Goal: Task Accomplishment & Management: Manage account settings

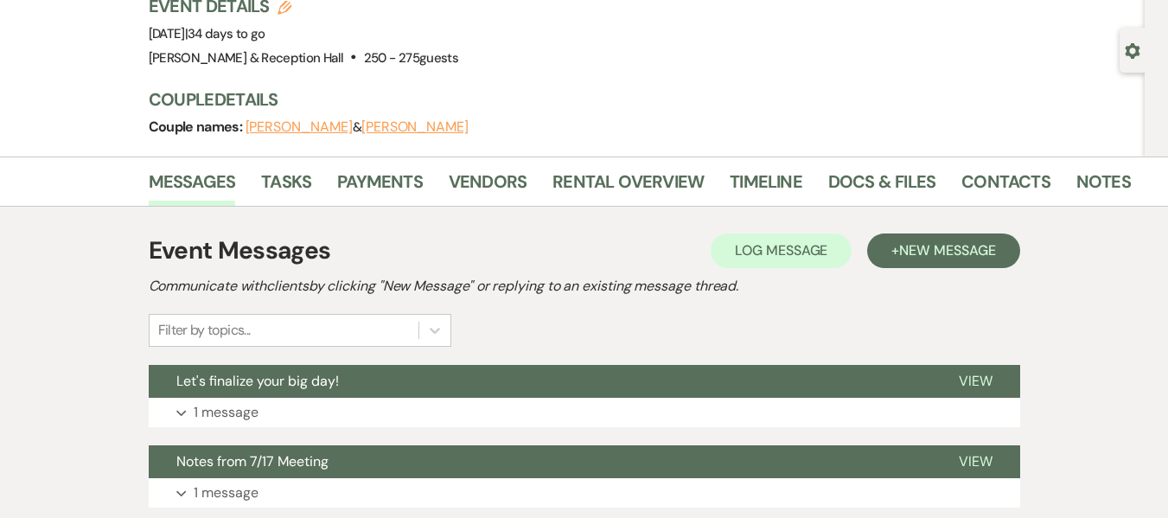
scroll to position [126, 0]
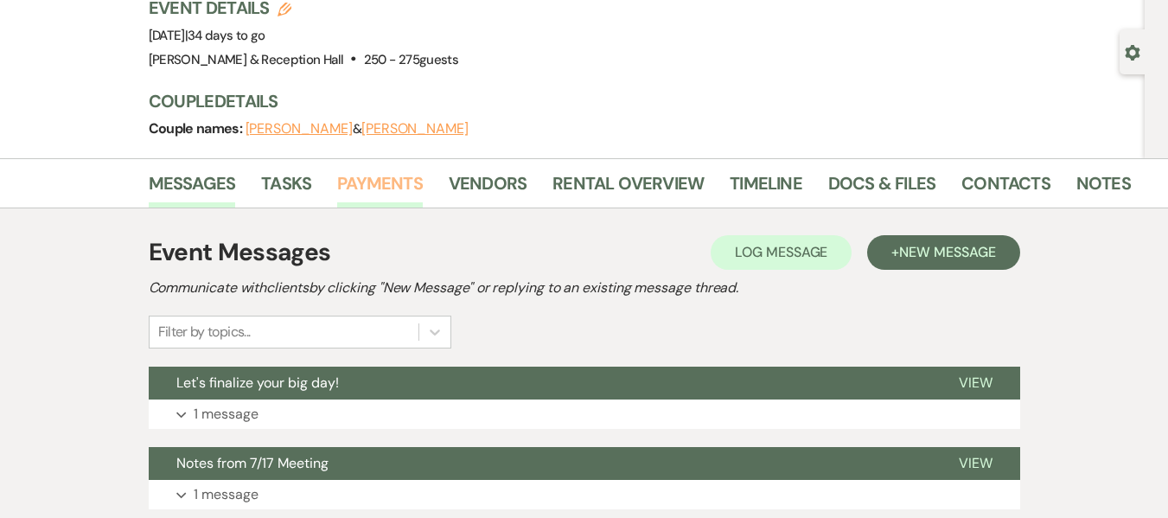
click at [354, 190] on link "Payments" at bounding box center [380, 188] width 86 height 38
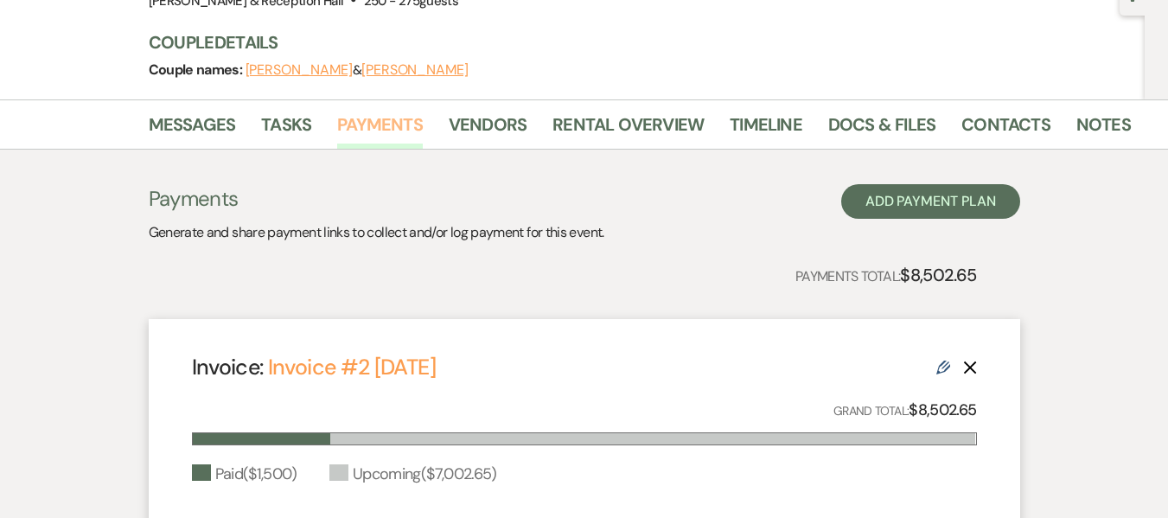
scroll to position [200, 0]
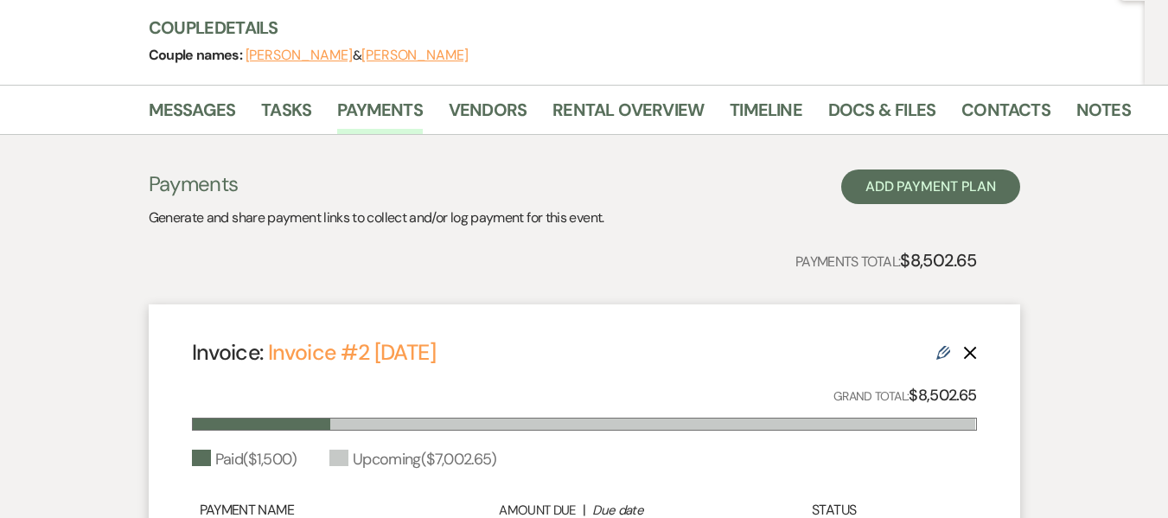
click at [936, 347] on icon "Edit" at bounding box center [943, 353] width 14 height 14
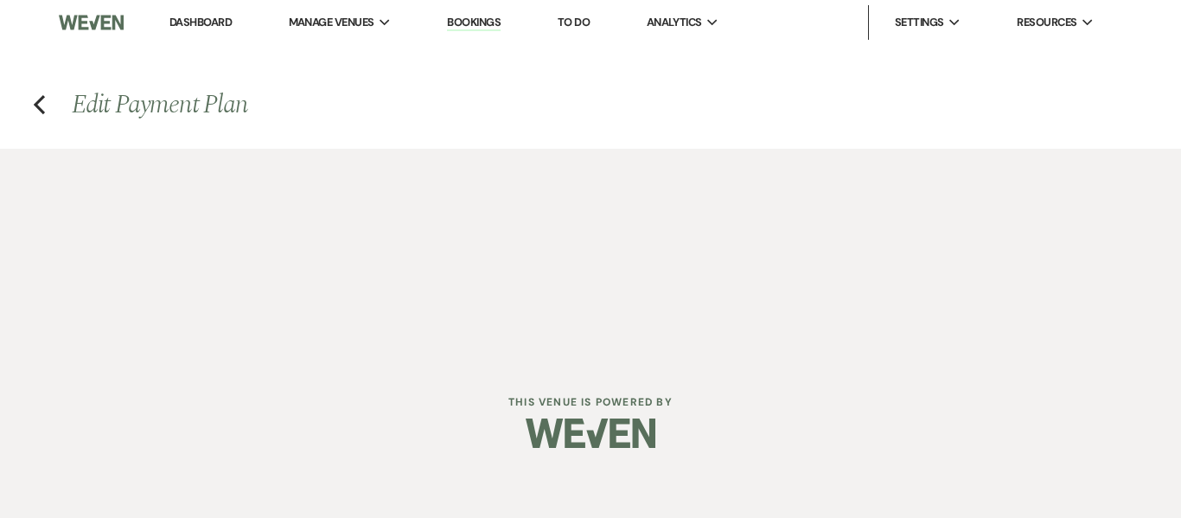
select select "26088"
select select "1"
select select "true"
select select "1"
select select "true"
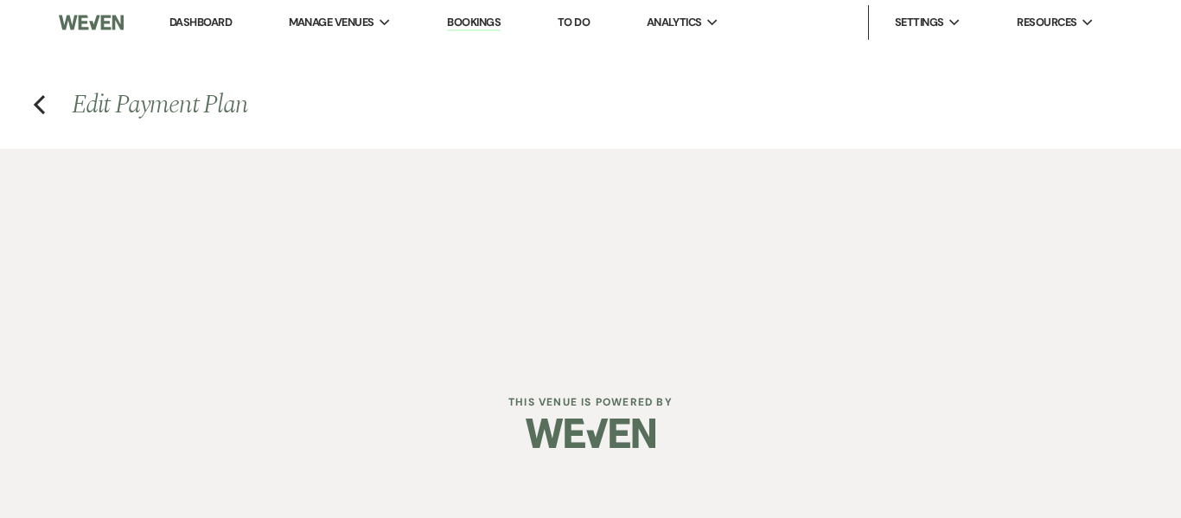
select select "2"
select select "flat"
select select "true"
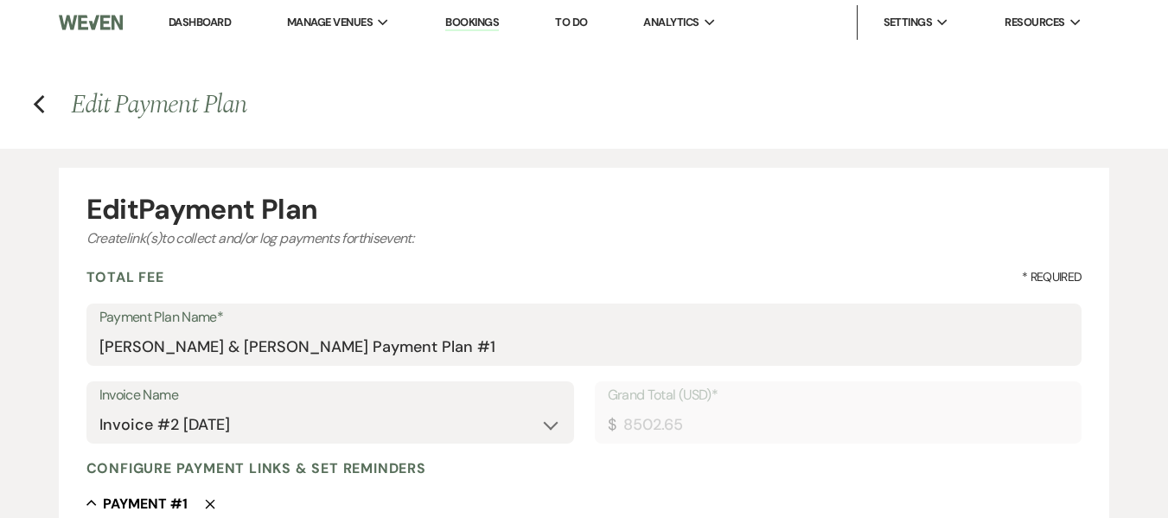
click at [46, 108] on h4 "Previous Edit Payment Plan" at bounding box center [584, 104] width 1168 height 36
click at [39, 107] on use "button" at bounding box center [38, 104] width 11 height 19
